Goal: Information Seeking & Learning: Learn about a topic

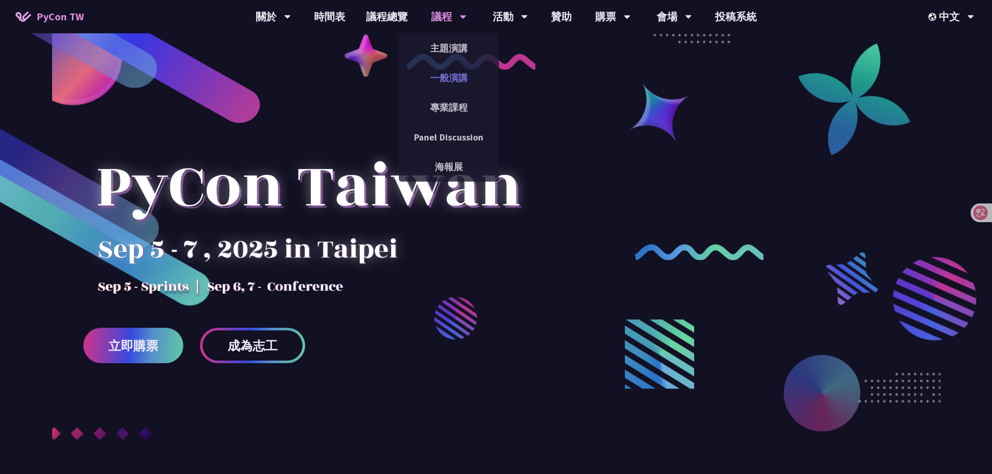
click at [442, 71] on link "一般演講" at bounding box center [449, 78] width 100 height 24
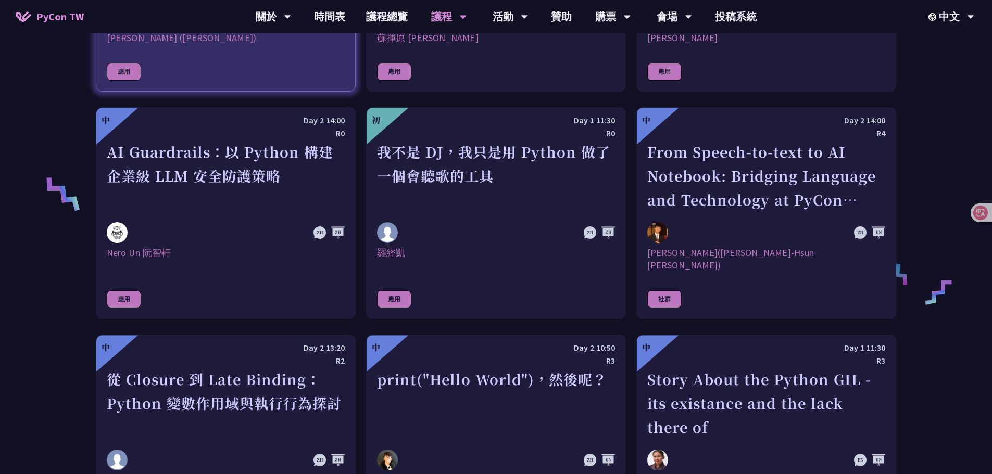
scroll to position [781, 0]
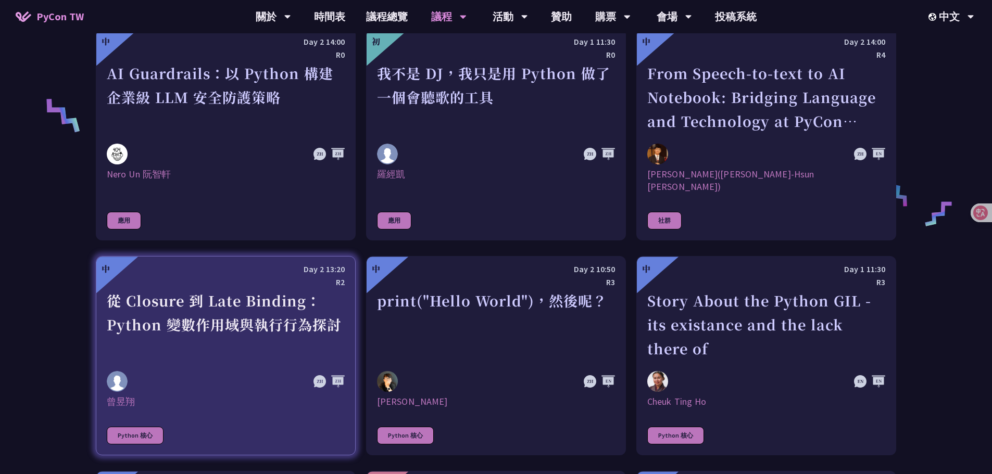
click at [206, 289] on div "從 Closure 到 Late Binding：Python 變數作用域與執行行為探討" at bounding box center [226, 325] width 238 height 72
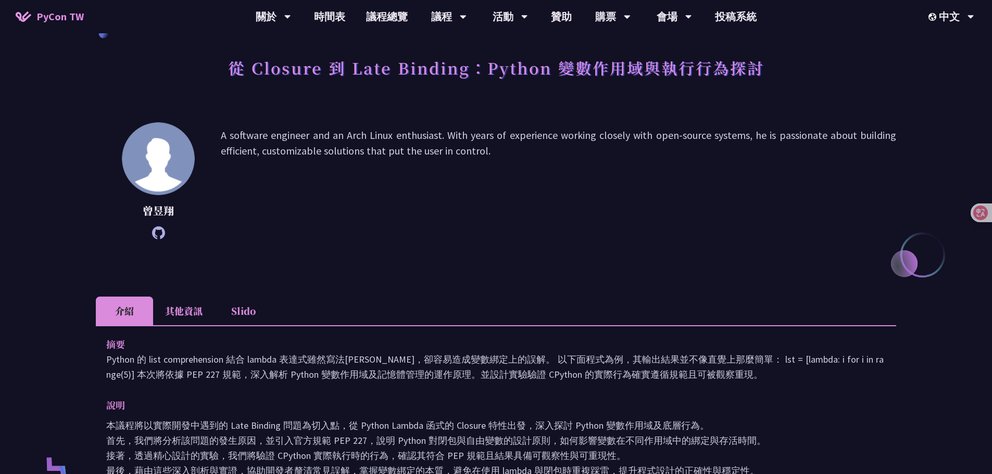
click at [243, 299] on li "Slido" at bounding box center [242, 311] width 57 height 29
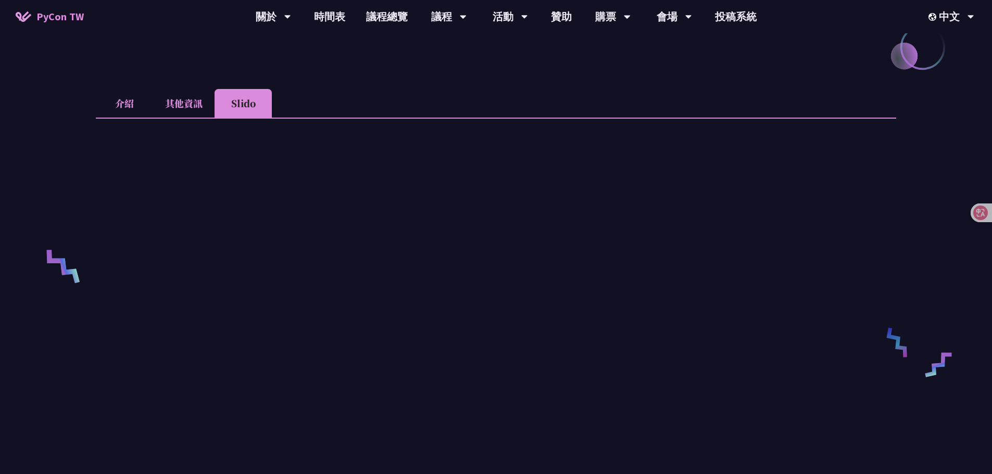
scroll to position [260, 0]
click at [245, 108] on li "Slido" at bounding box center [242, 102] width 57 height 29
click at [198, 97] on li "其他資訊" at bounding box center [183, 102] width 61 height 29
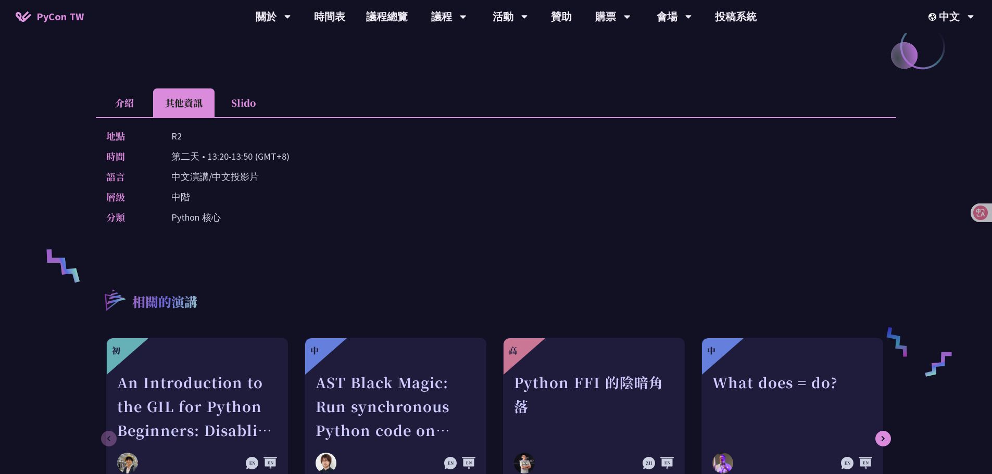
click at [246, 99] on li "Slido" at bounding box center [242, 102] width 57 height 29
